Goal: Information Seeking & Learning: Learn about a topic

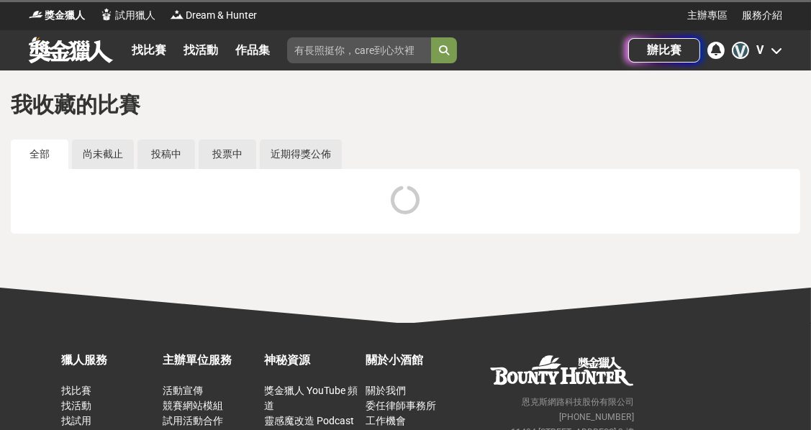
scroll to position [826, 0]
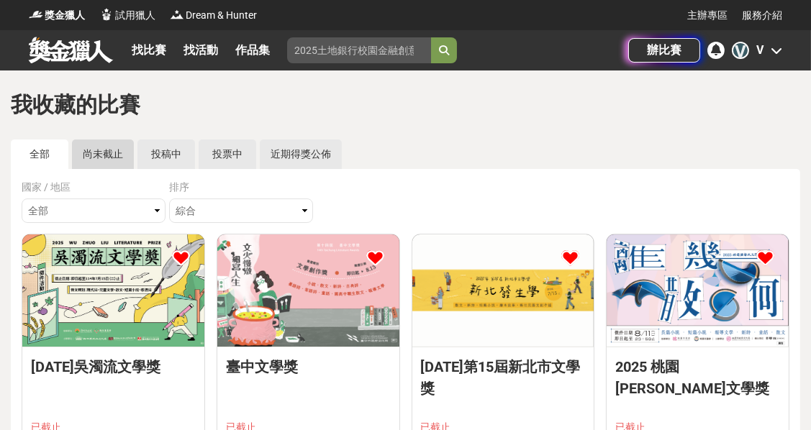
click at [107, 154] on link "尚未截止" at bounding box center [103, 155] width 62 height 30
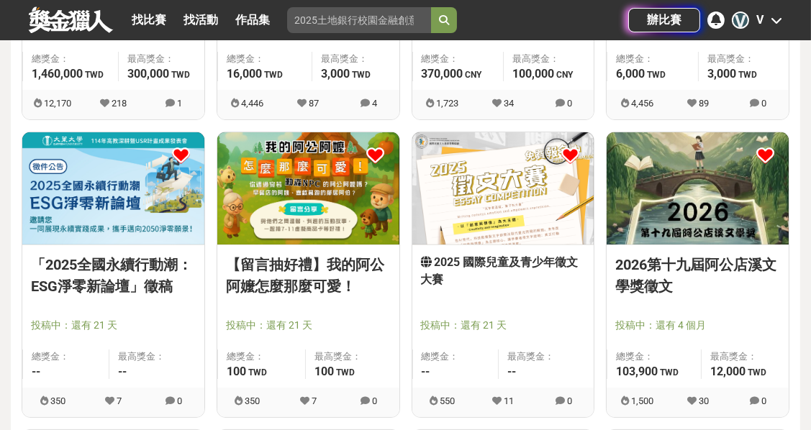
scroll to position [422, 0]
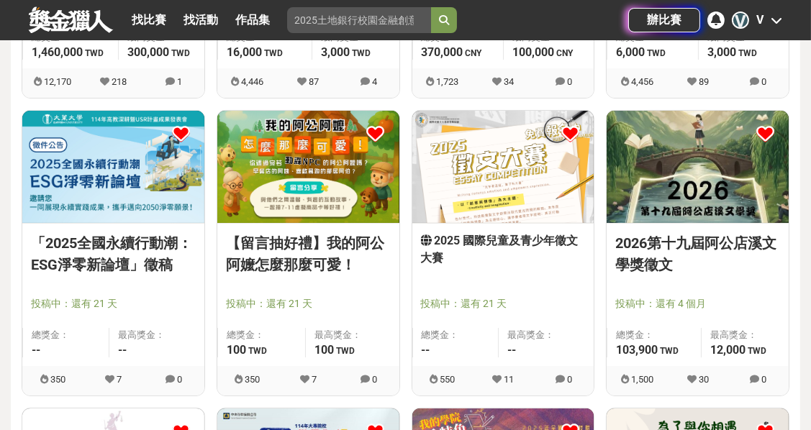
click at [152, 240] on link "「2025全國永續行動潮：ESG淨零新論壇」徵稿" at bounding box center [113, 253] width 165 height 43
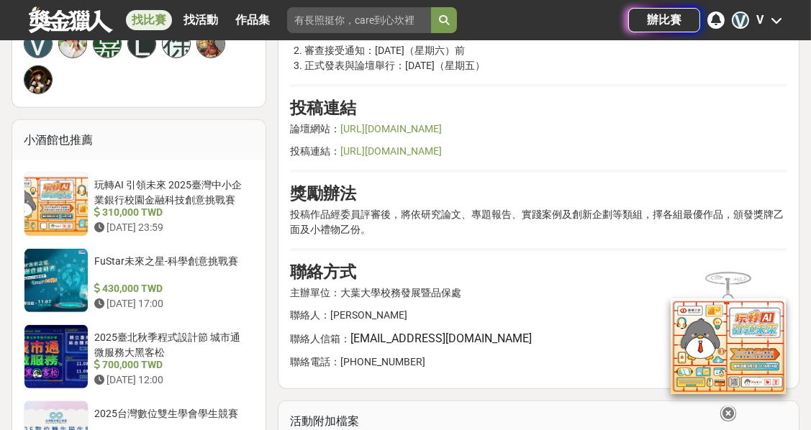
scroll to position [1036, 0]
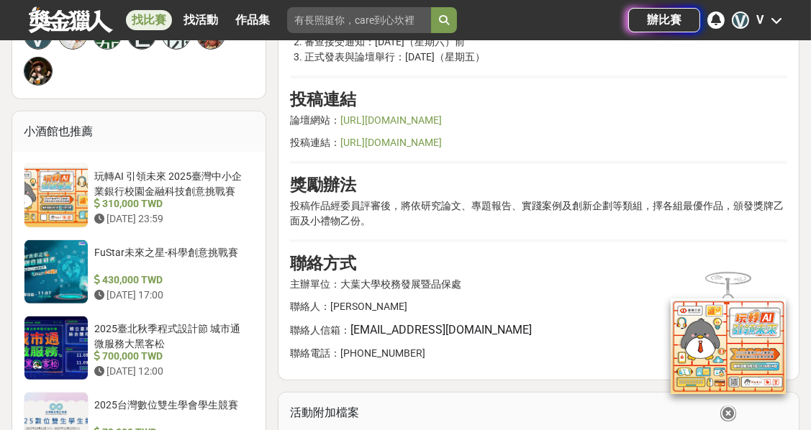
click at [381, 126] on link "https://dyu.edu.tw/250cb" at bounding box center [390, 120] width 101 height 12
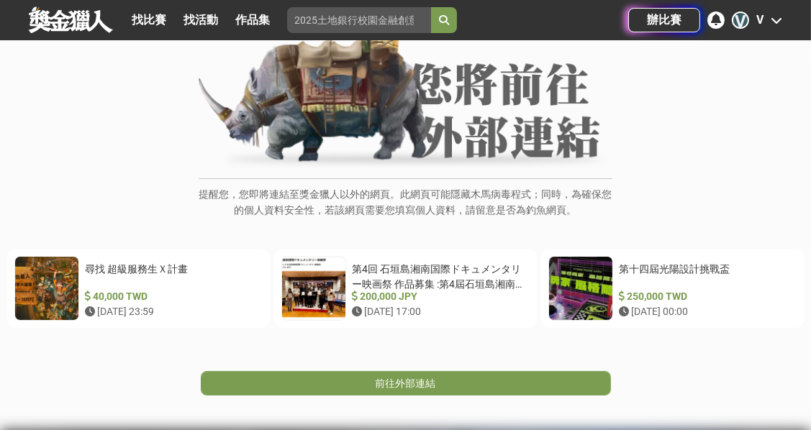
scroll to position [185, 0]
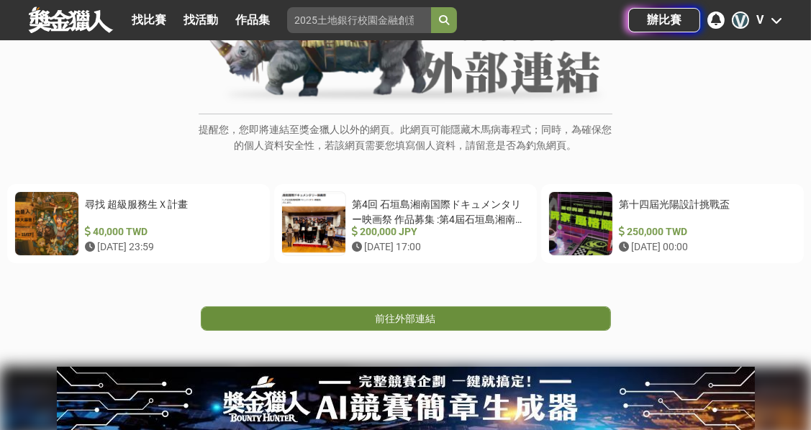
click at [548, 312] on link "前往外部連結" at bounding box center [406, 319] width 410 height 24
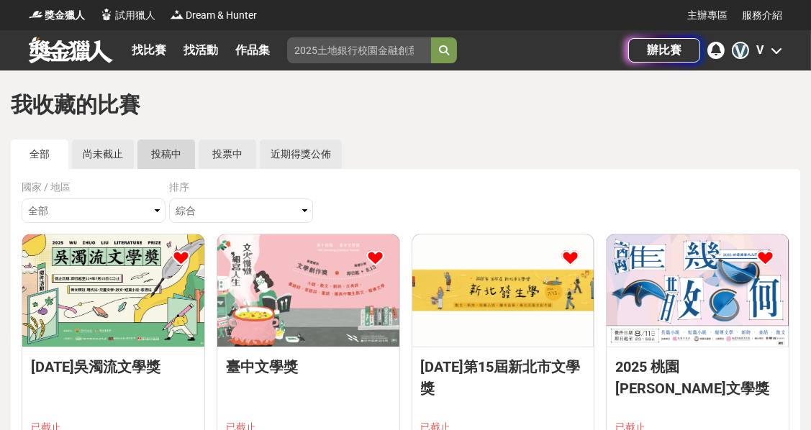
scroll to position [826, 0]
click at [118, 151] on link "尚未截止" at bounding box center [103, 155] width 62 height 30
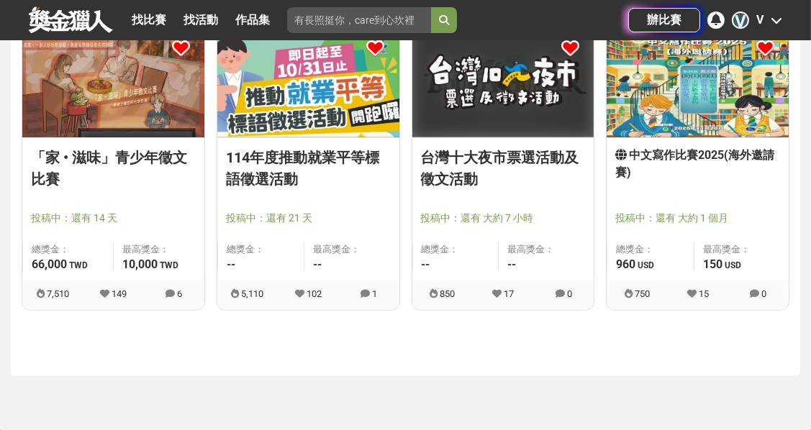
scroll to position [1130, 0]
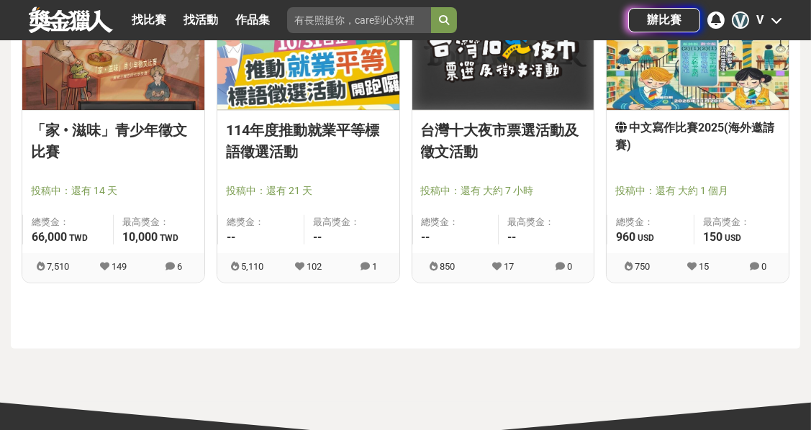
click at [118, 139] on link "「家 • 滋味」青少年徵文比賽" at bounding box center [113, 140] width 165 height 43
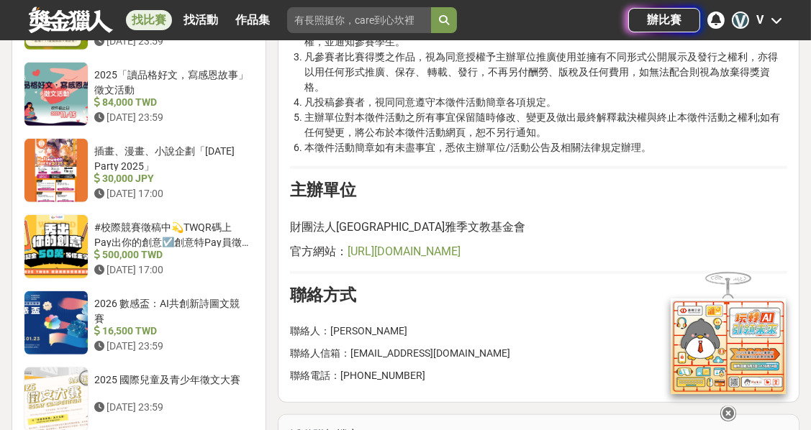
scroll to position [1630, 0]
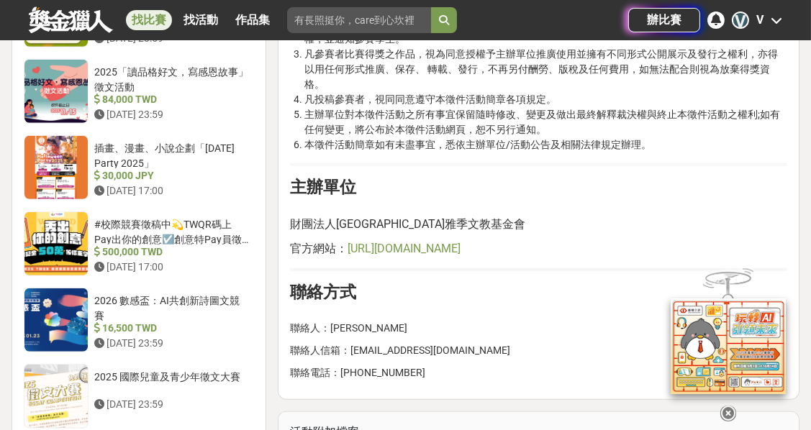
click at [446, 245] on span "[URL][DOMAIN_NAME]" at bounding box center [404, 249] width 113 height 14
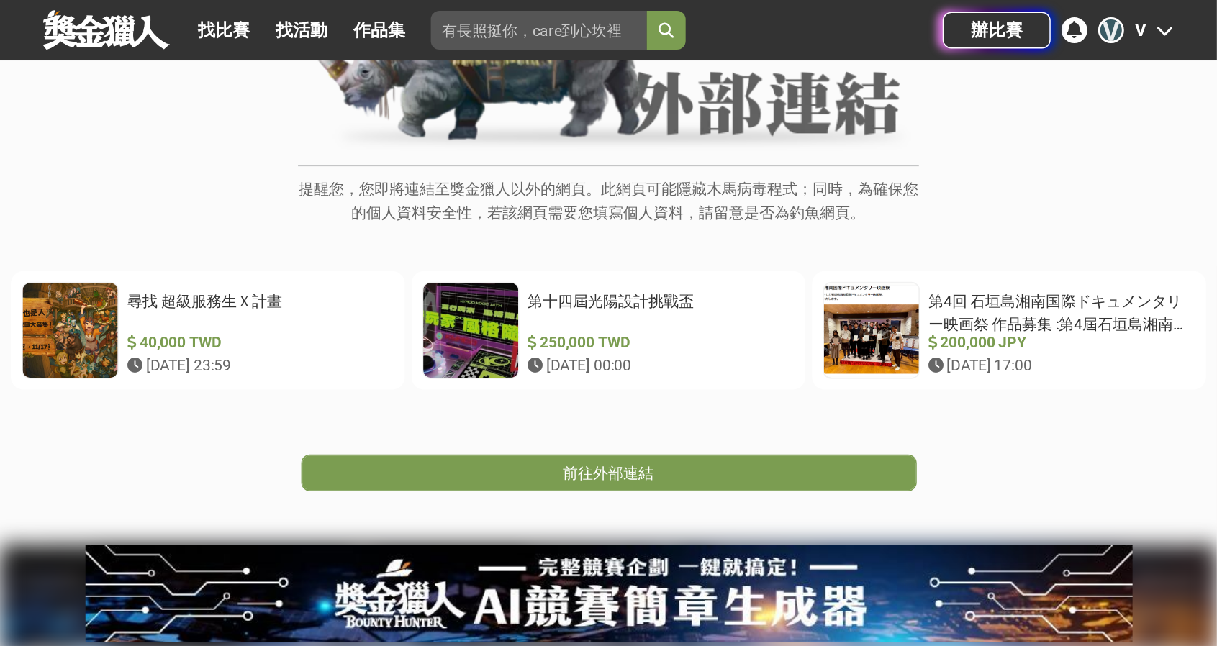
scroll to position [196, 0]
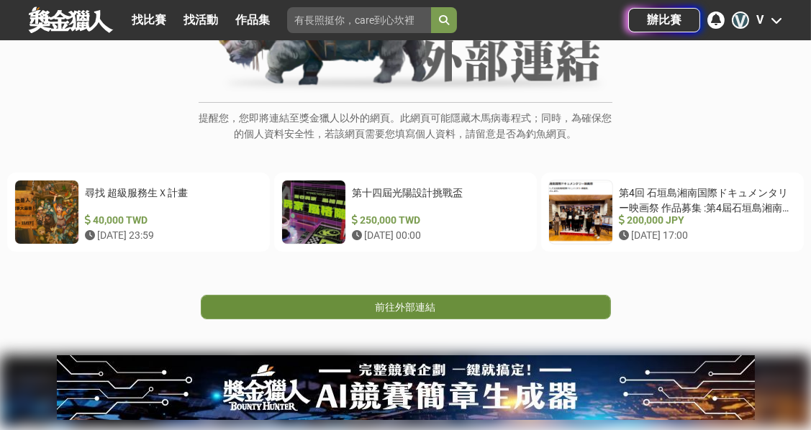
click at [381, 302] on span "前往外部連結" at bounding box center [406, 308] width 60 height 12
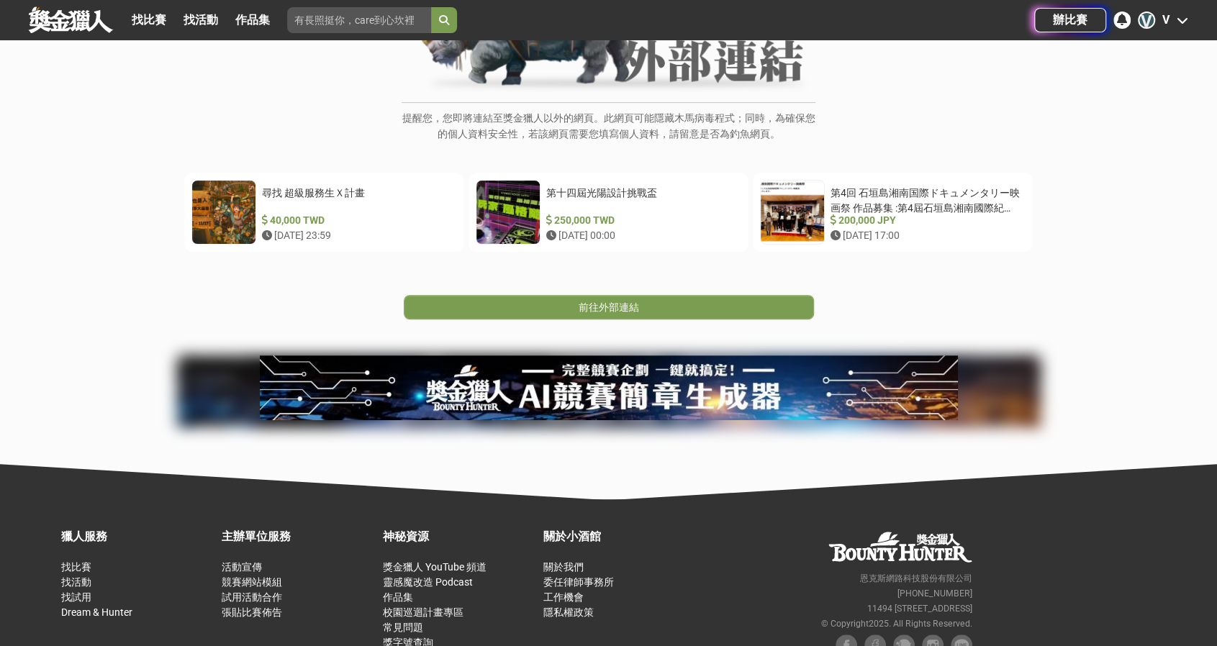
scroll to position [623, 0]
